Goal: Communication & Community: Answer question/provide support

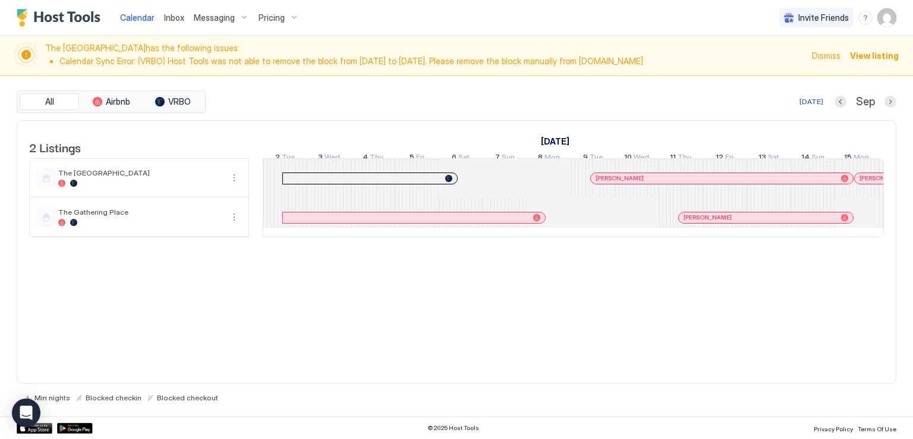
scroll to position [0, 660]
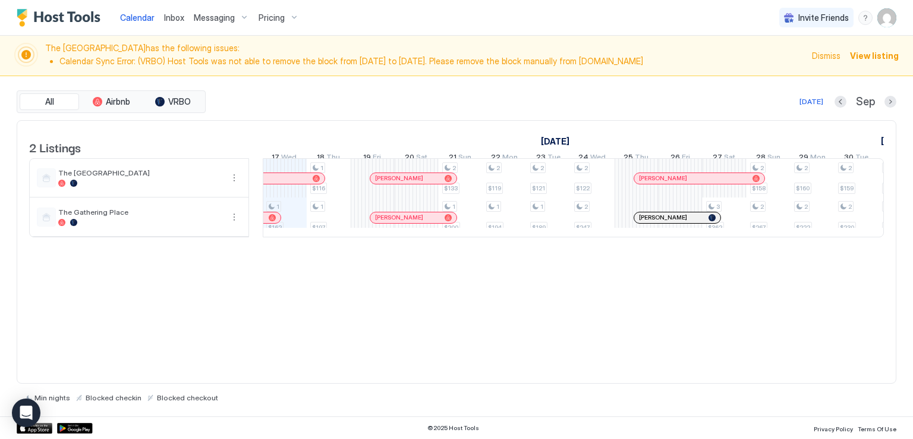
click at [440, 18] on div "Calendar Inbox Messaging Pricing Invite Friends RM" at bounding box center [456, 18] width 913 height 36
click at [168, 20] on span "Inbox" at bounding box center [174, 17] width 20 height 10
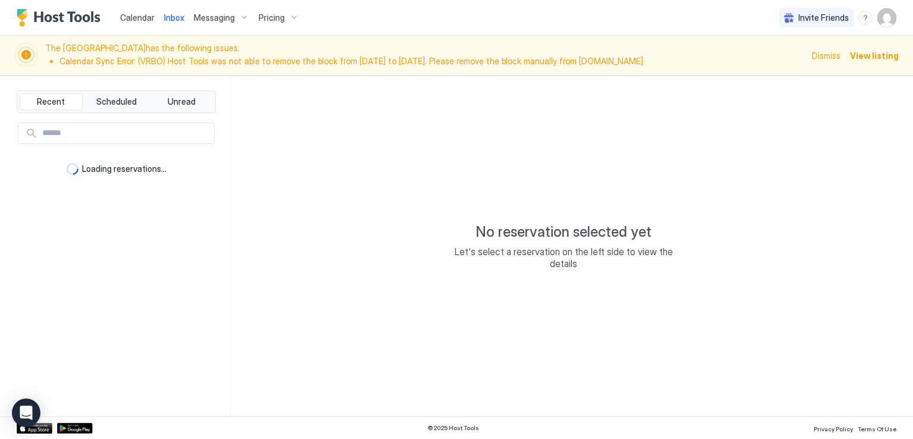
click at [431, 15] on div "Calendar Inbox Messaging Pricing Invite Friends RM" at bounding box center [456, 18] width 913 height 36
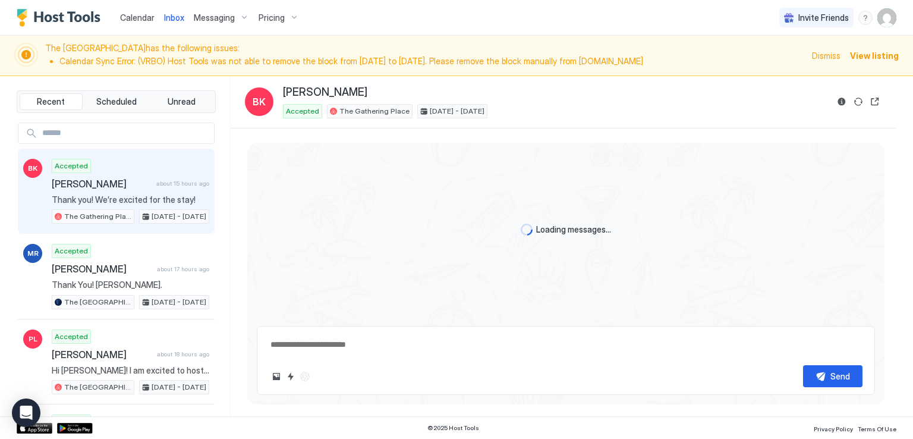
click at [399, 17] on div "Calendar Inbox Messaging Pricing Invite Friends RM" at bounding box center [456, 18] width 913 height 36
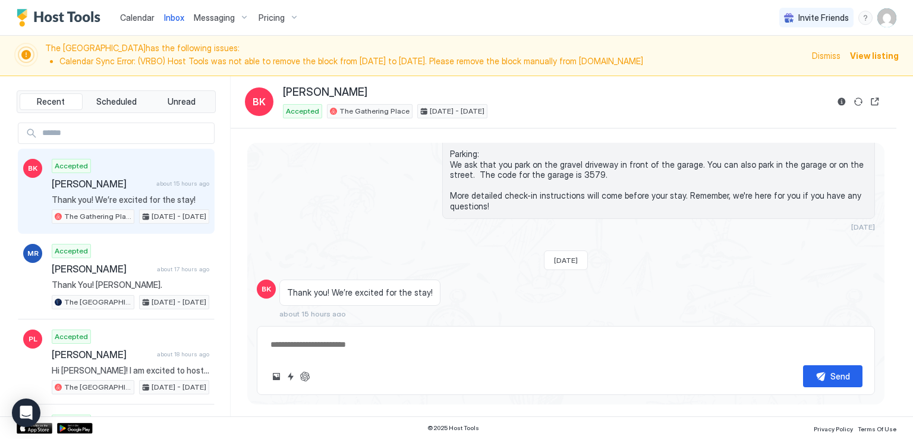
scroll to position [220, 0]
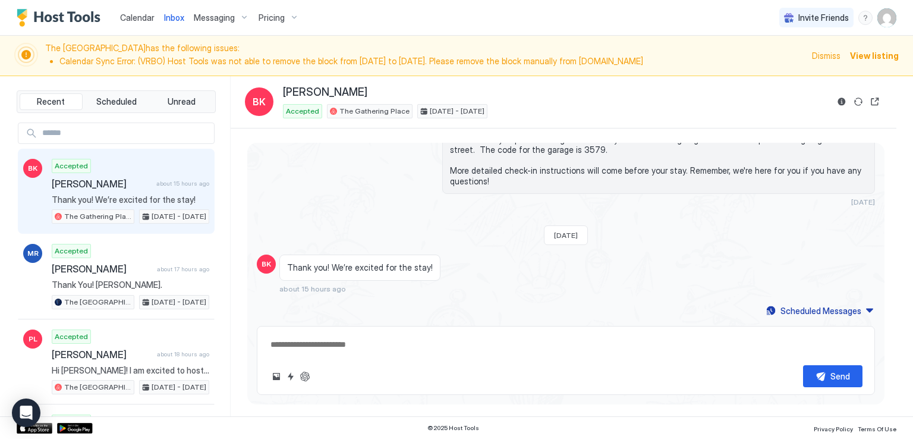
click at [390, 36] on div "The Airplane Art House has the following issues: Calendar Sync Error: (VRBO) Ho…" at bounding box center [456, 56] width 913 height 40
click at [330, 20] on div "Calendar Inbox Messaging Pricing Invite Friends RM" at bounding box center [456, 18] width 913 height 36
type textarea "*"
